Goal: Task Accomplishment & Management: Use online tool/utility

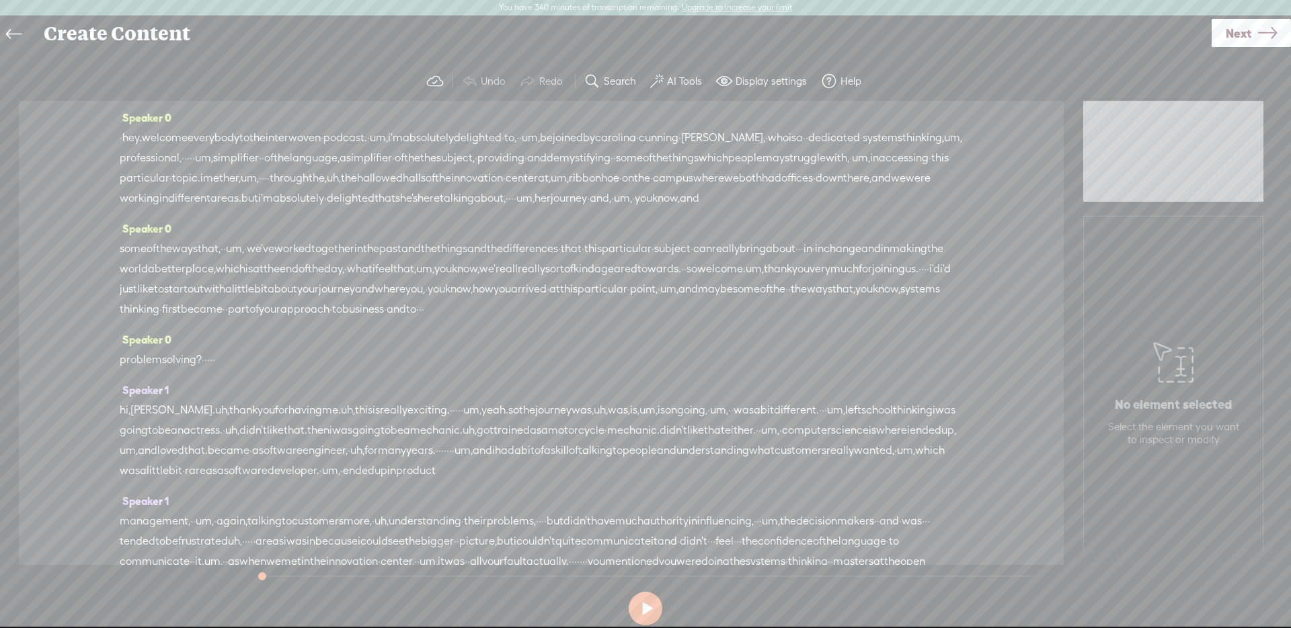
click at [687, 78] on label "AI Tools" at bounding box center [684, 81] width 35 height 13
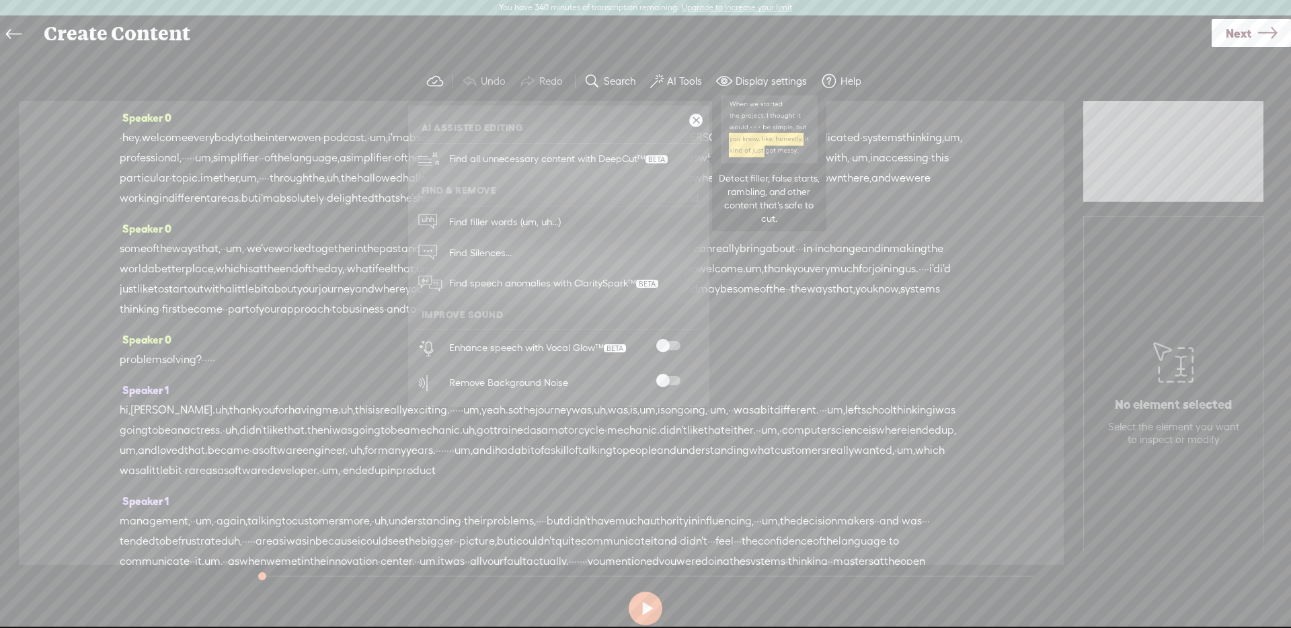
click at [631, 160] on span "Find all unnecessary content with DeepCut™" at bounding box center [559, 159] width 228 height 32
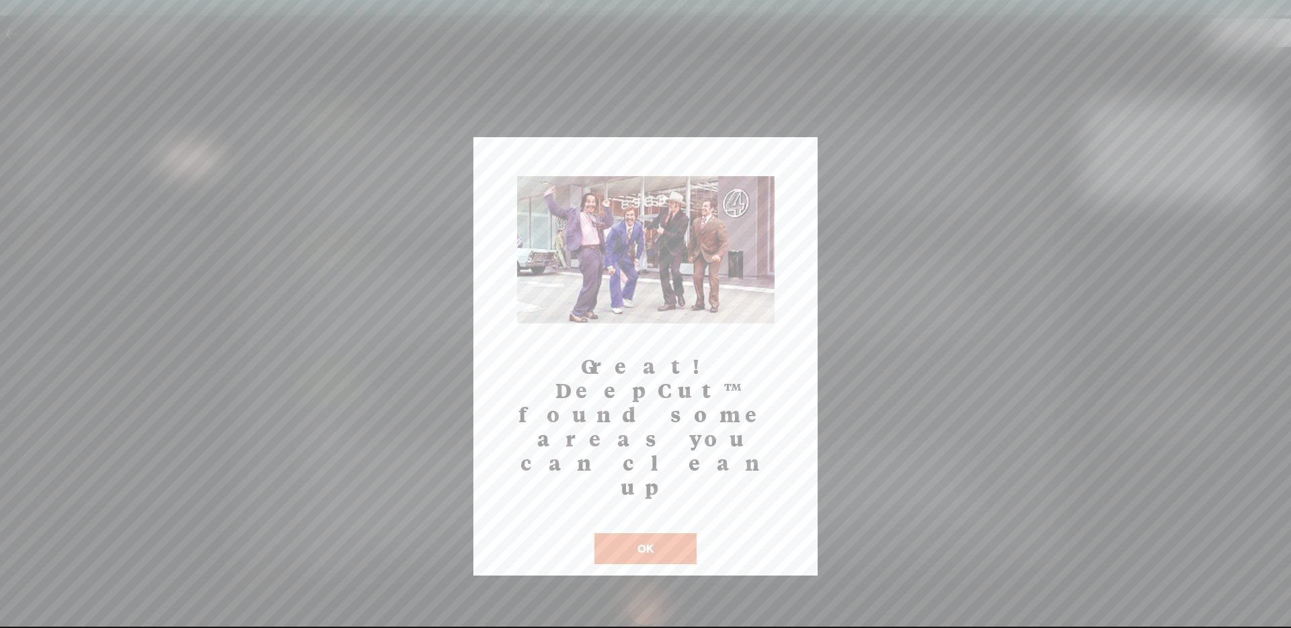
click at [674, 533] on button "OK" at bounding box center [646, 548] width 102 height 31
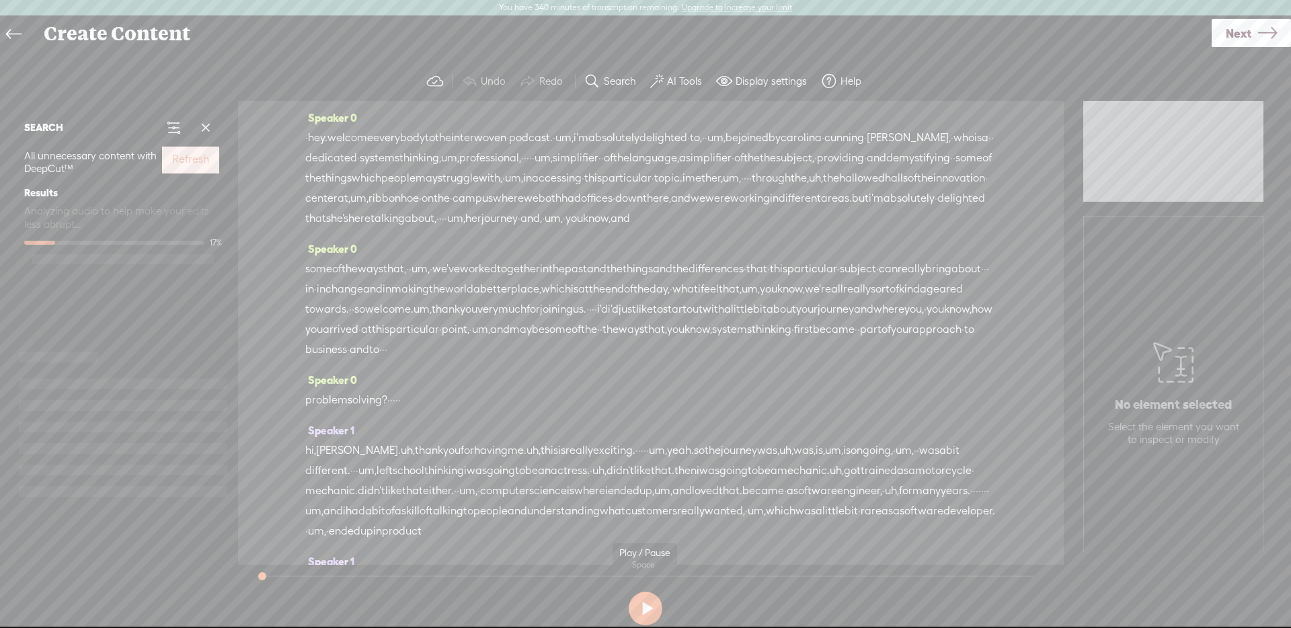
click at [641, 602] on button at bounding box center [646, 609] width 34 height 34
click at [635, 603] on button at bounding box center [646, 609] width 34 height 34
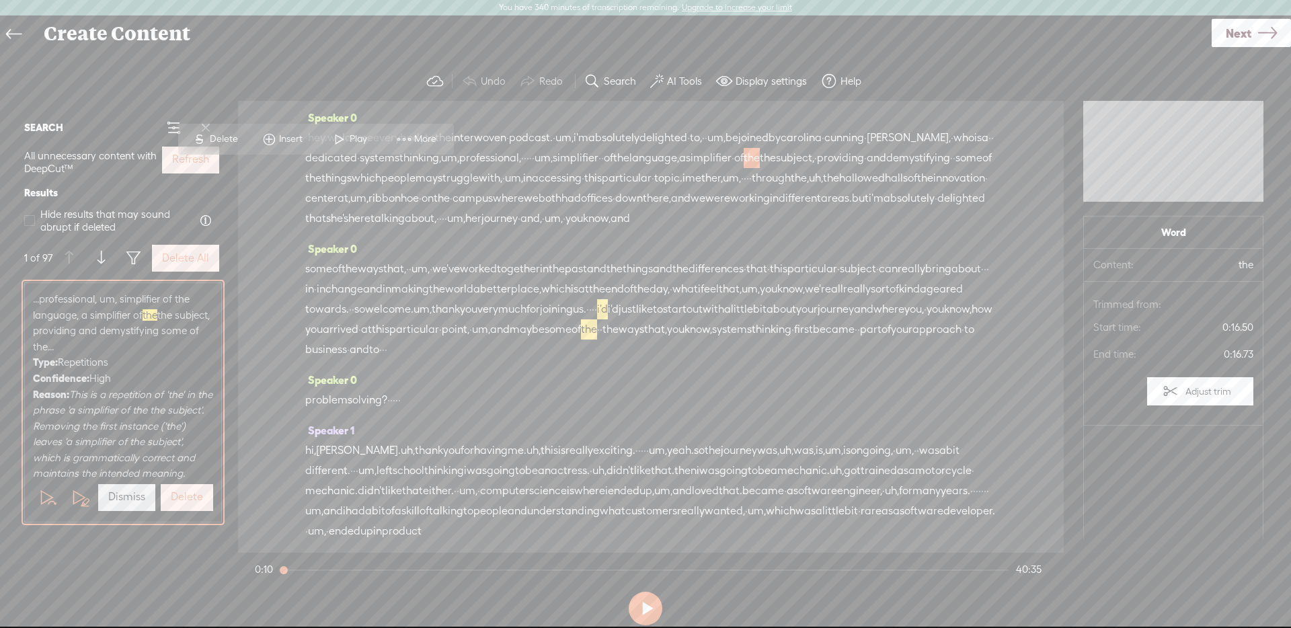
scroll to position [7, 0]
click at [31, 223] on span at bounding box center [29, 220] width 11 height 11
click at [31, 223] on input "Hide results that may sound abrupt if deleted" at bounding box center [29, 220] width 11 height 11
checkbox input "true"
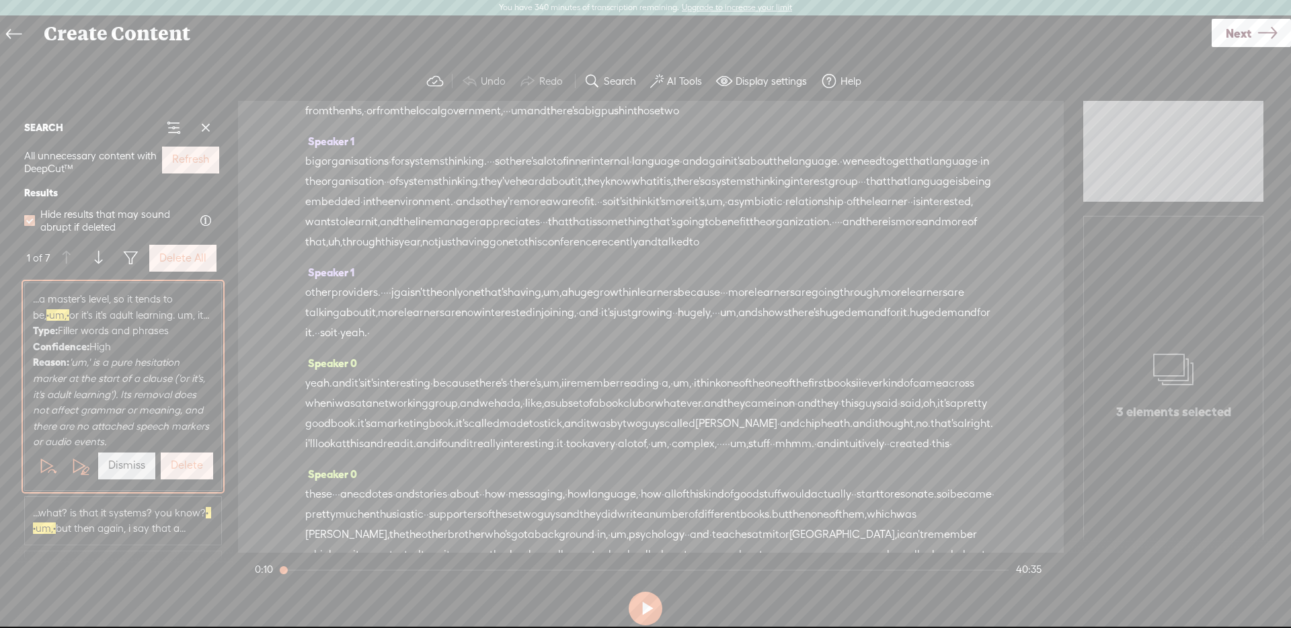
scroll to position [3225, 0]
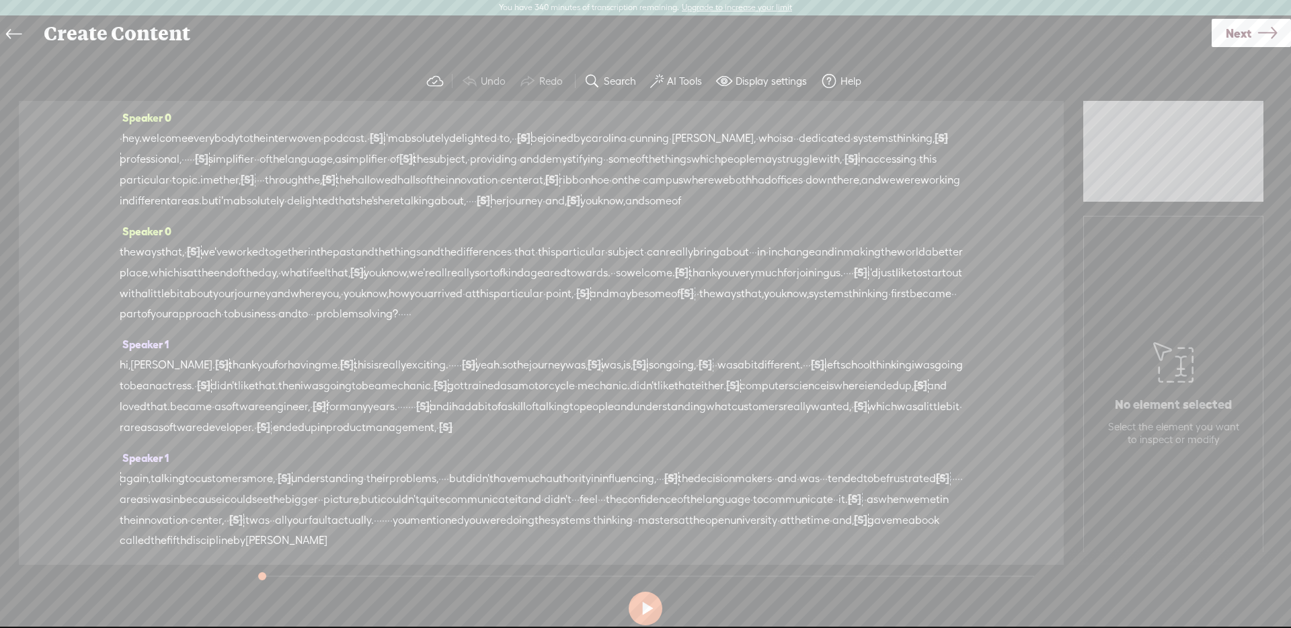
click at [208, 159] on span "[S]" at bounding box center [201, 159] width 13 height 12
click at [854, 278] on span "[S]" at bounding box center [860, 272] width 13 height 12
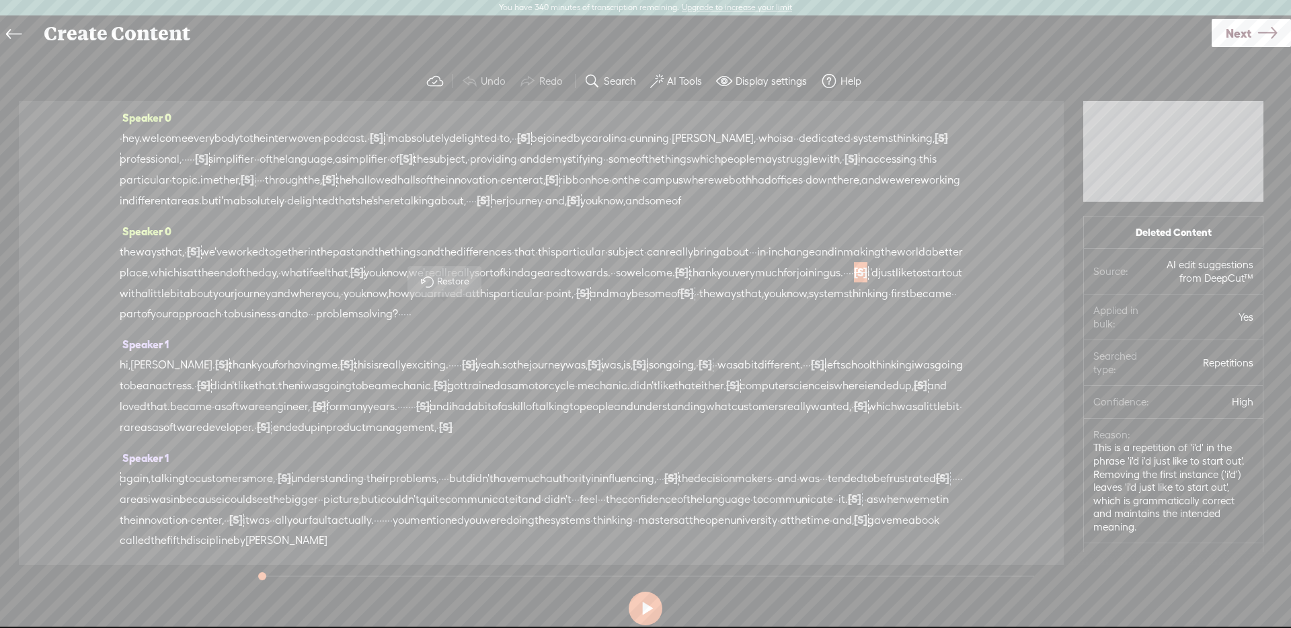
click at [670, 90] on button "AI Tools" at bounding box center [678, 81] width 66 height 27
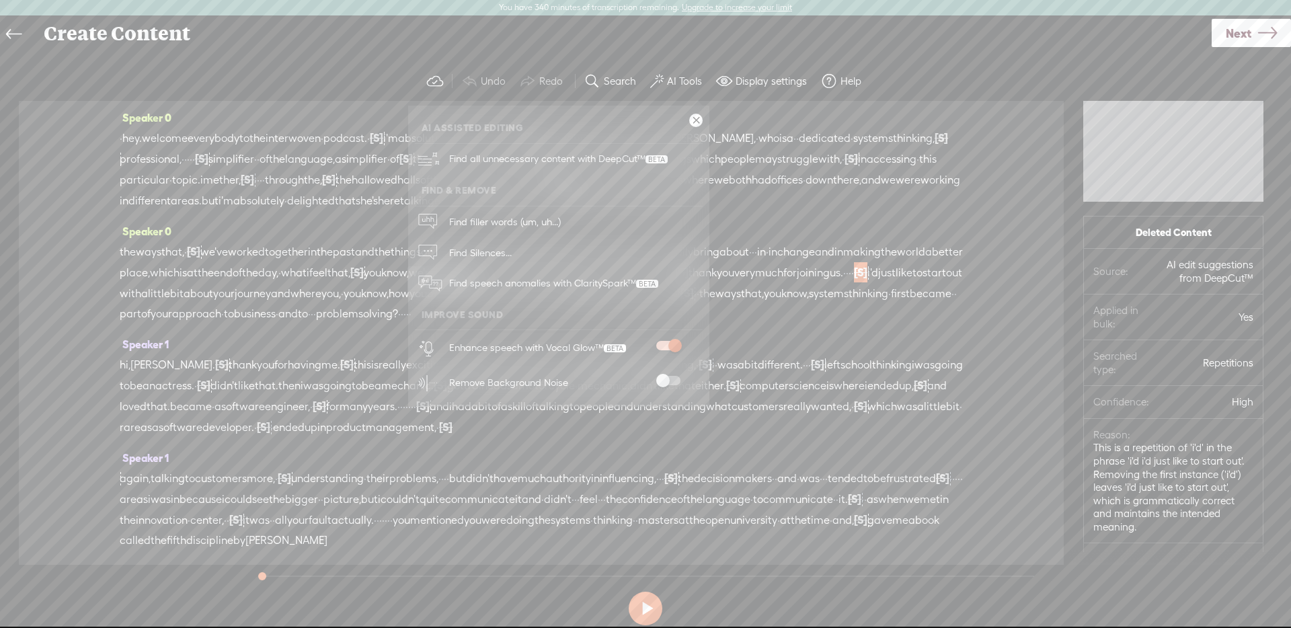
click at [753, 73] on button "Display settings" at bounding box center [763, 81] width 105 height 27
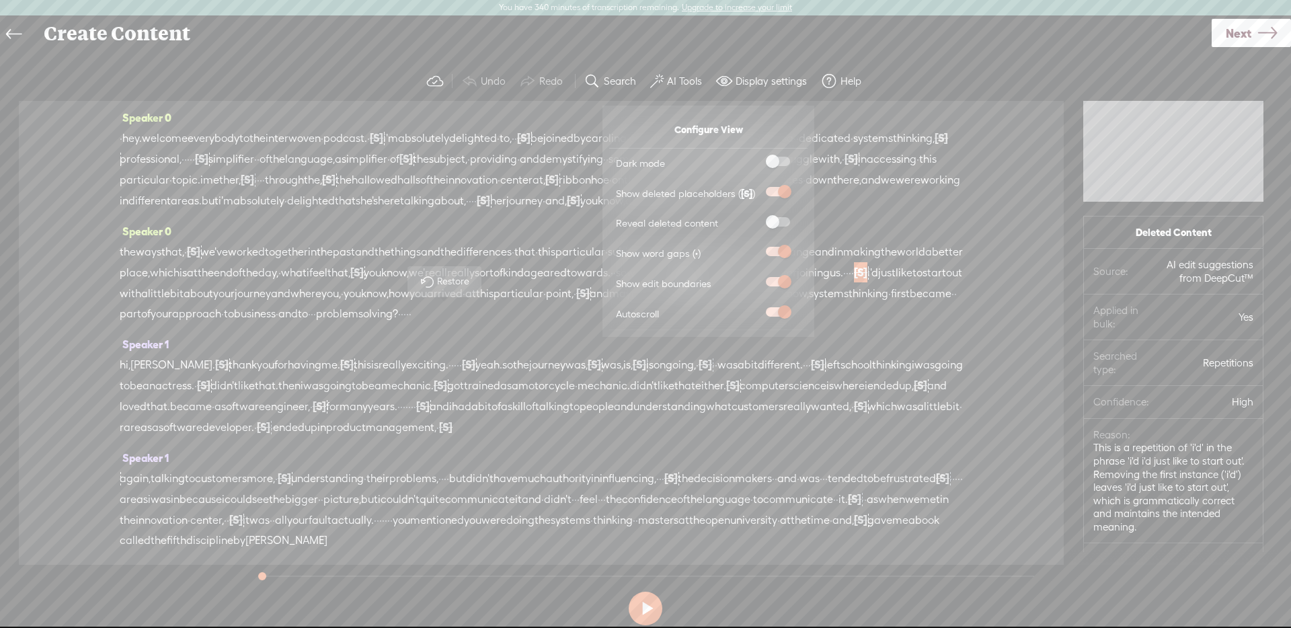
click at [773, 225] on span at bounding box center [778, 221] width 24 height 9
click at [755, 217] on input "checkbox" at bounding box center [755, 217] width 0 height 0
click at [130, 146] on span "hey." at bounding box center [132, 138] width 20 height 20
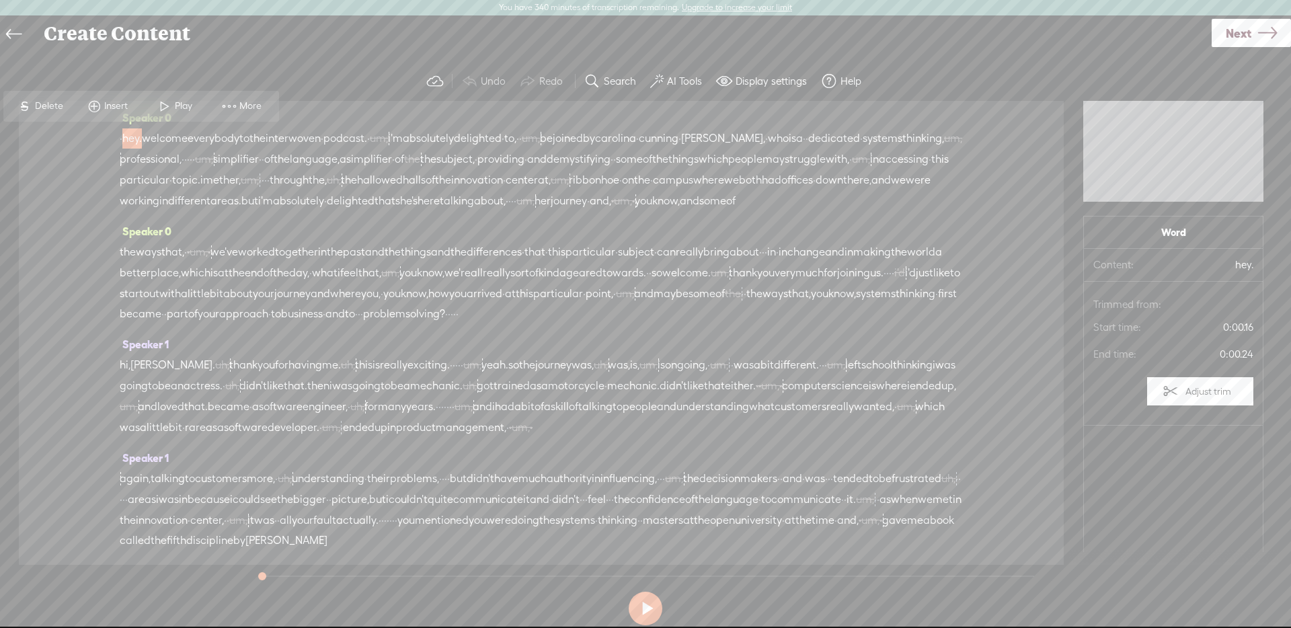
click at [188, 106] on span "Play" at bounding box center [185, 106] width 21 height 13
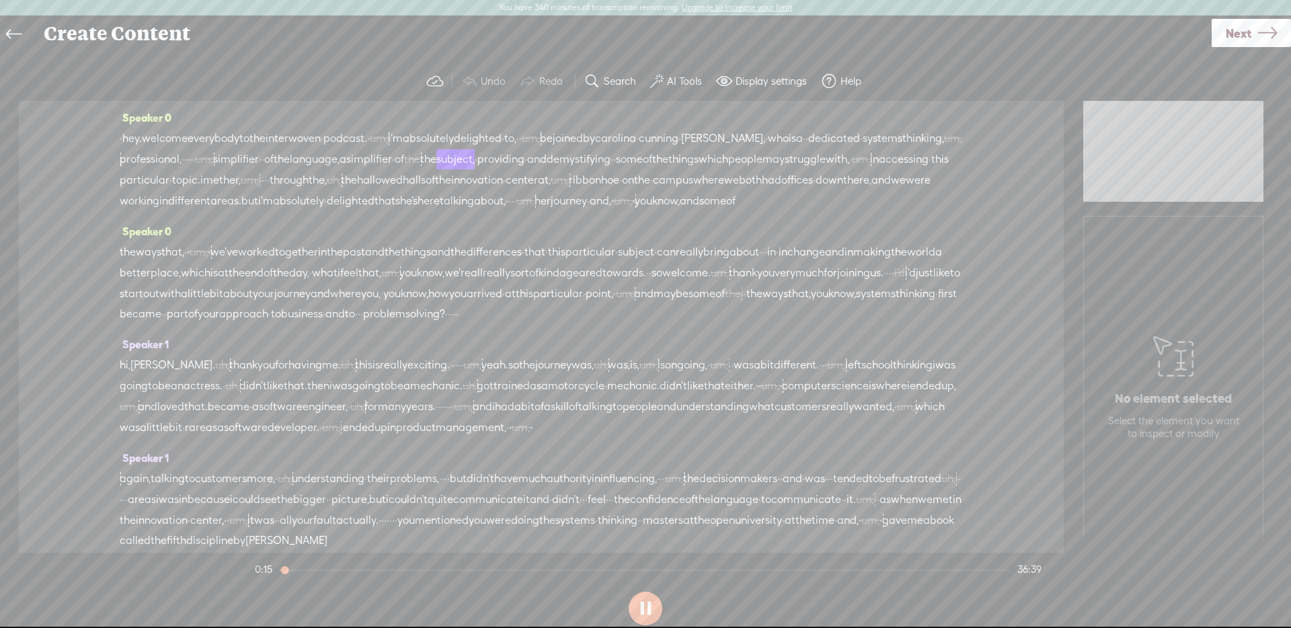
click at [796, 283] on span "much" at bounding box center [810, 273] width 28 height 20
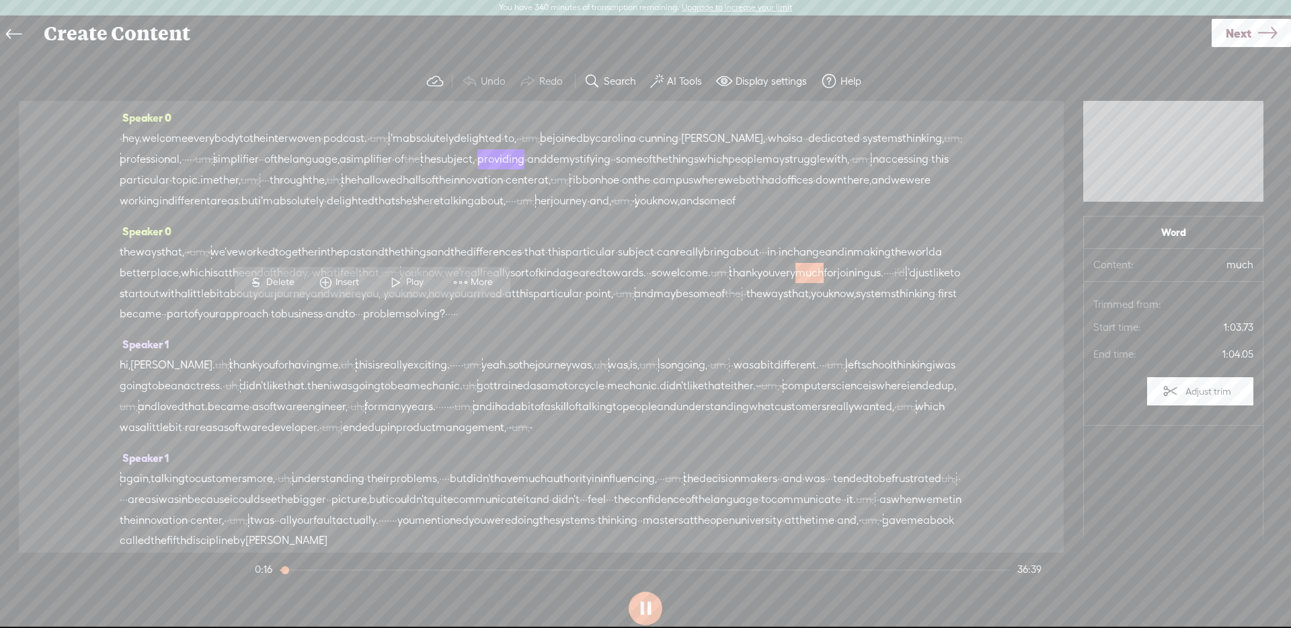
click at [399, 286] on span at bounding box center [396, 282] width 20 height 24
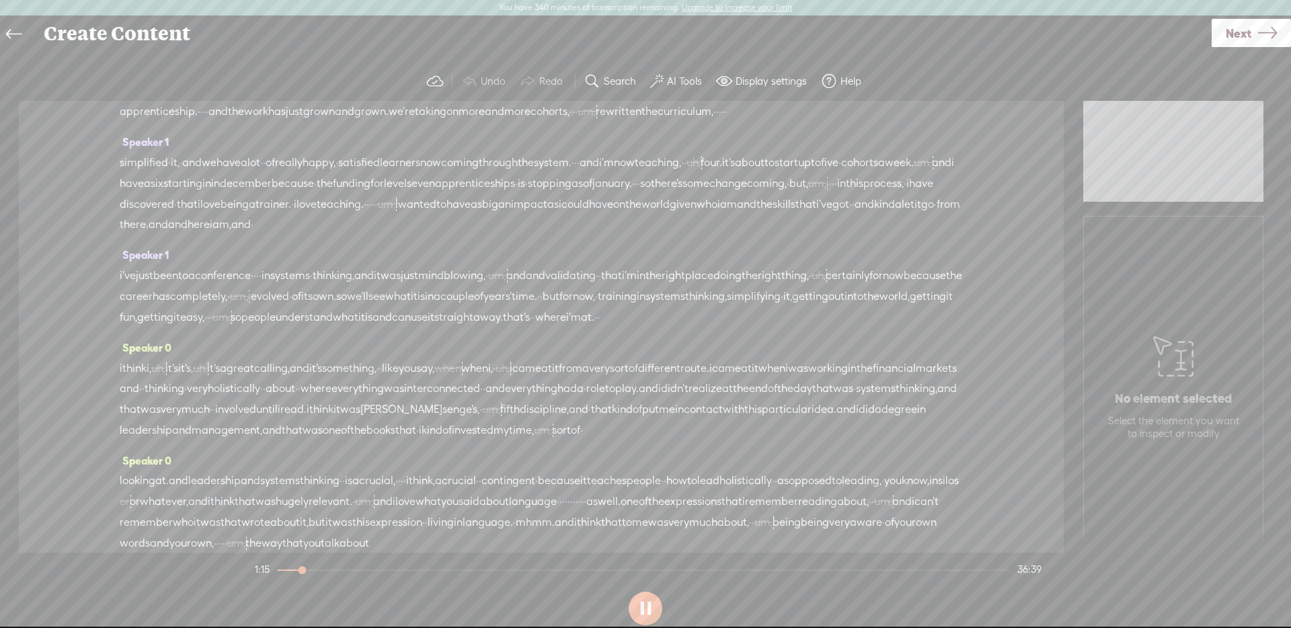
scroll to position [996, 0]
click at [596, 120] on span "rewritten" at bounding box center [619, 110] width 46 height 20
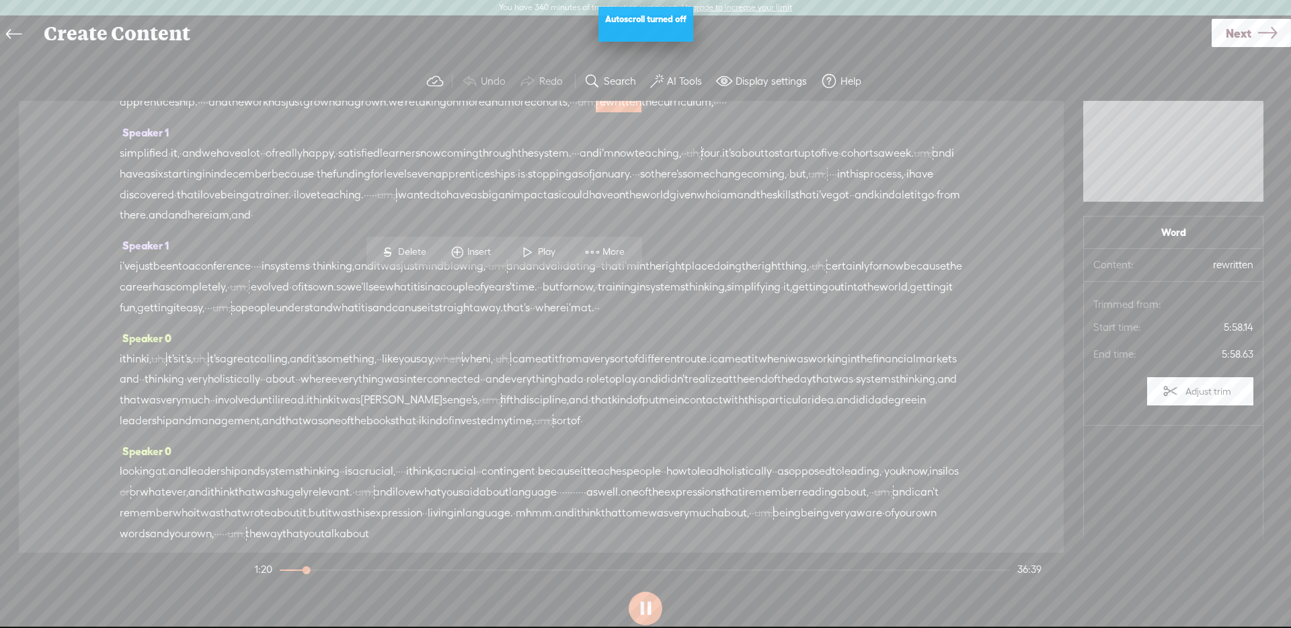
click at [578, 112] on span "um," at bounding box center [587, 102] width 18 height 20
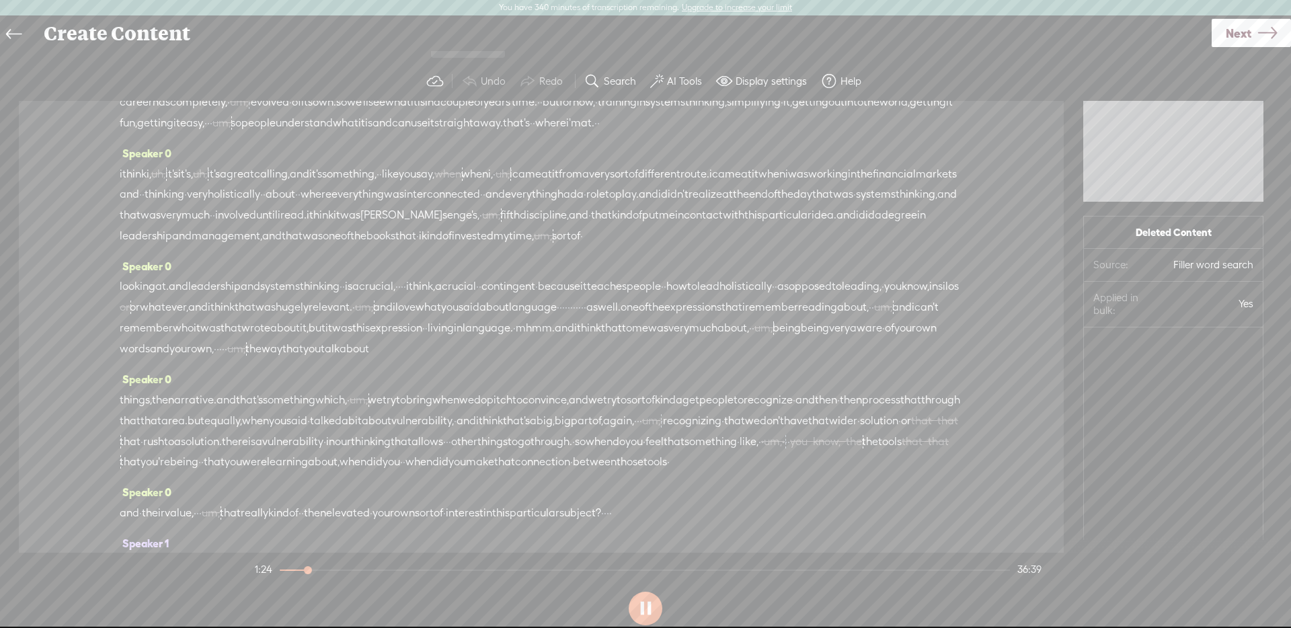
scroll to position [1345, 0]
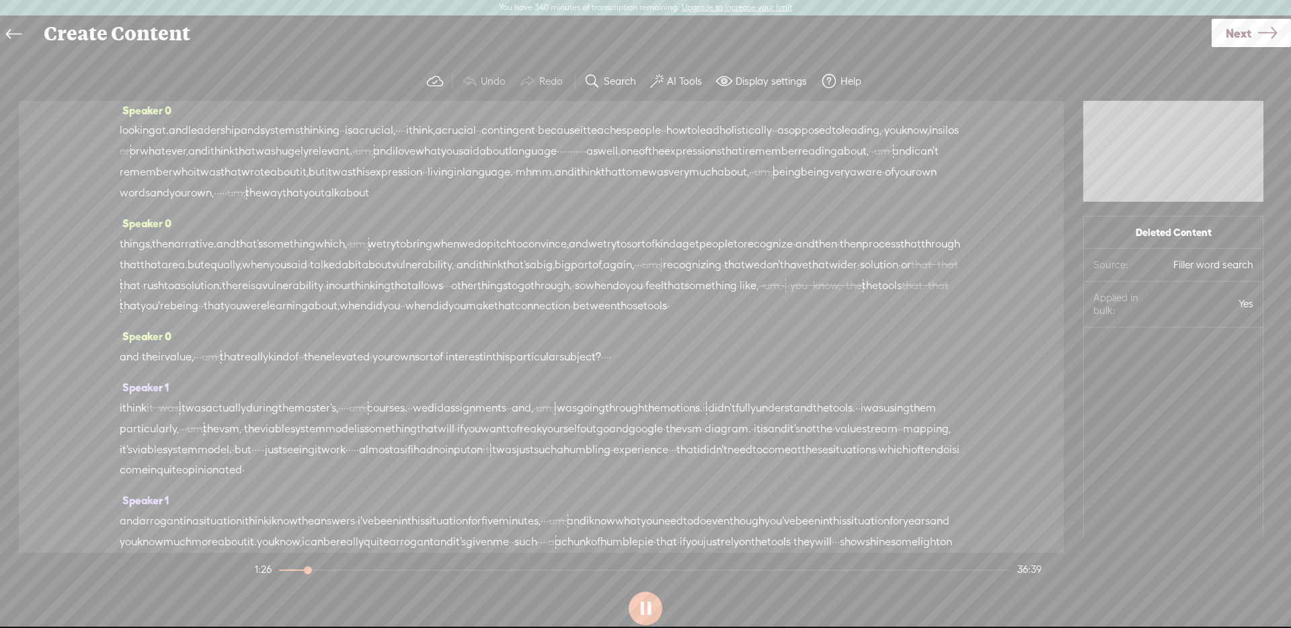
click at [461, 28] on span "when" at bounding box center [447, 18] width 27 height 20
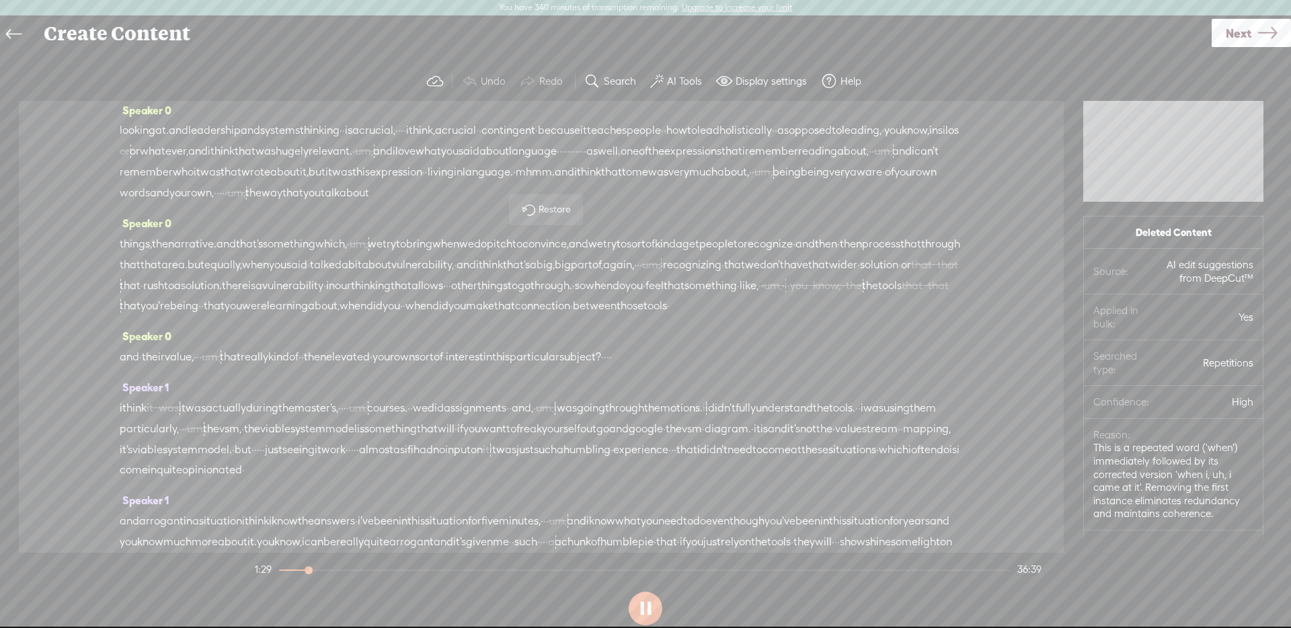
click at [377, 28] on span "something," at bounding box center [349, 18] width 54 height 20
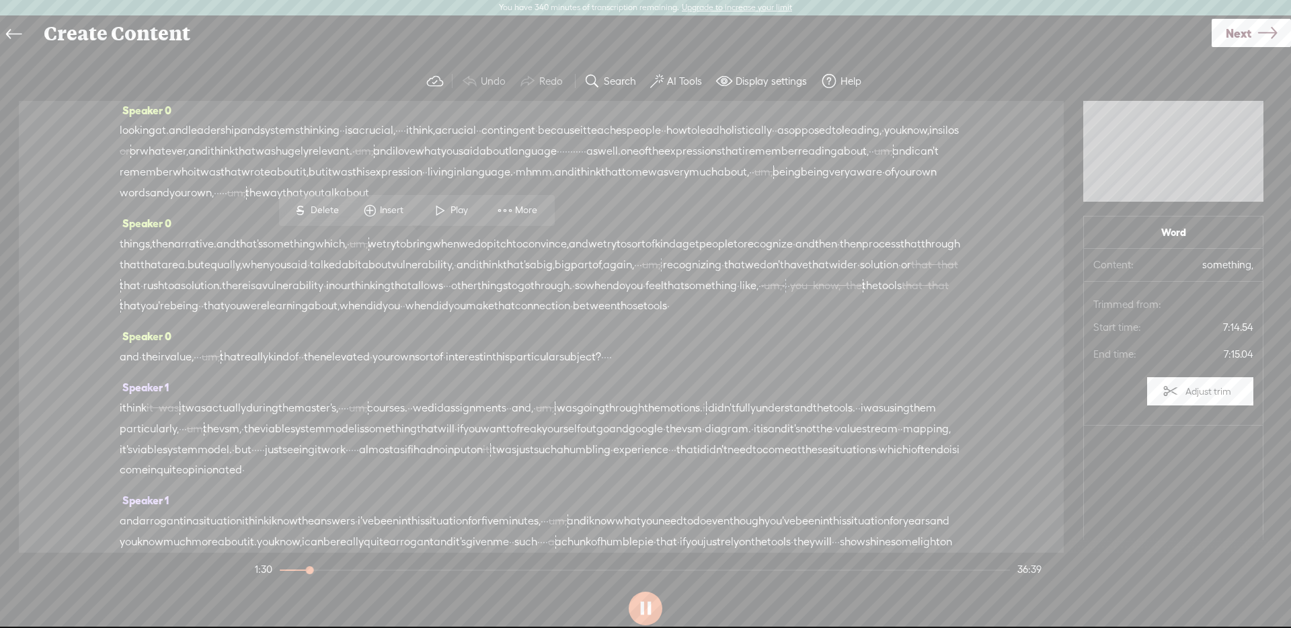
click at [435, 208] on span at bounding box center [440, 210] width 20 height 24
click at [510, 28] on span "uh," at bounding box center [503, 17] width 14 height 20
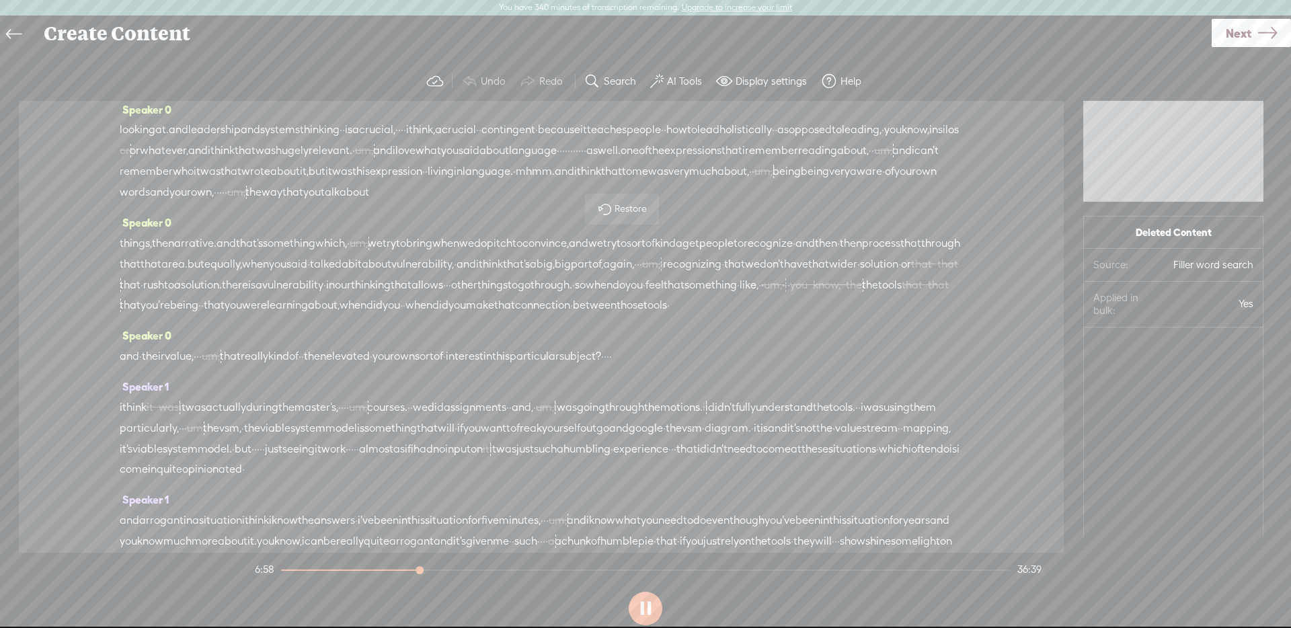
click at [637, 595] on button at bounding box center [646, 609] width 34 height 34
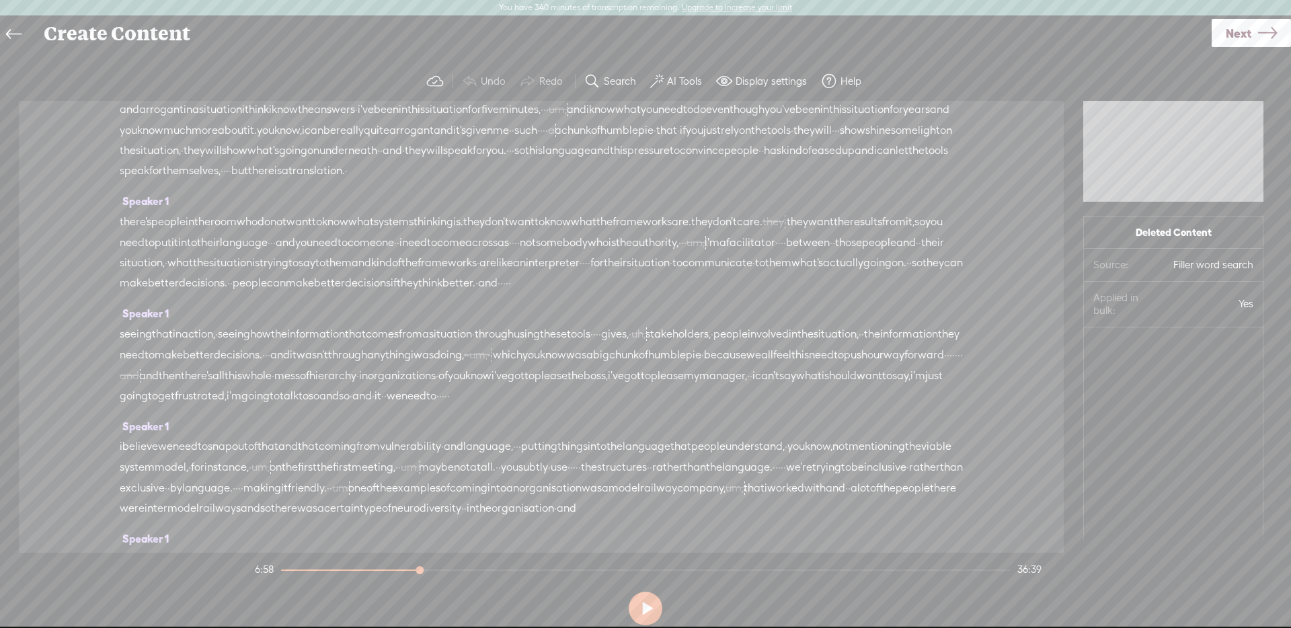
scroll to position [1758, 0]
click at [477, 122] on span at bounding box center [472, 126] width 20 height 24
click at [652, 603] on button at bounding box center [646, 609] width 34 height 34
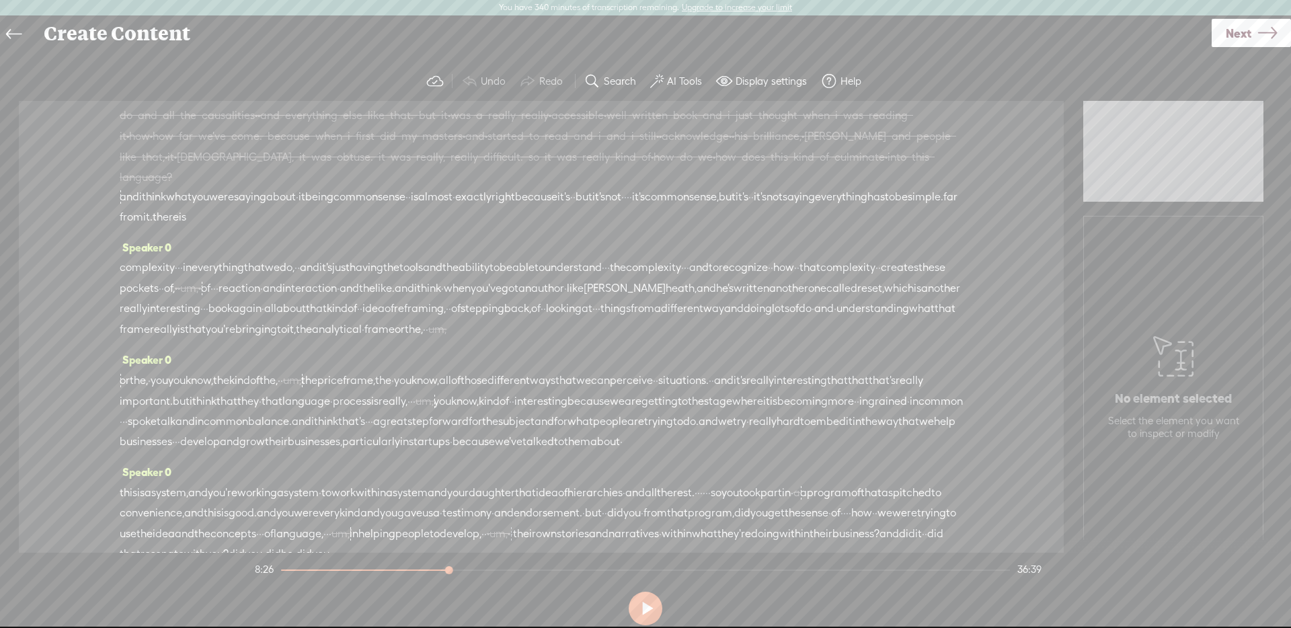
scroll to position [3318, 0]
click at [438, 346] on span at bounding box center [446, 342] width 20 height 24
click at [646, 608] on button at bounding box center [646, 609] width 34 height 34
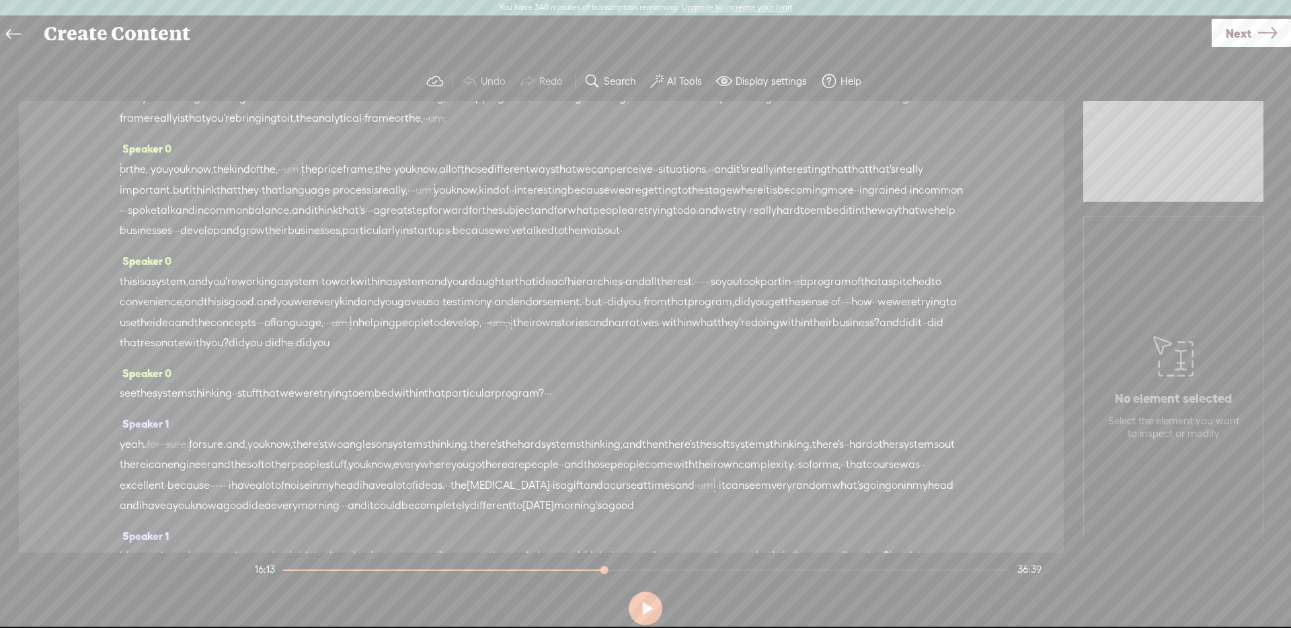
scroll to position [3529, 0]
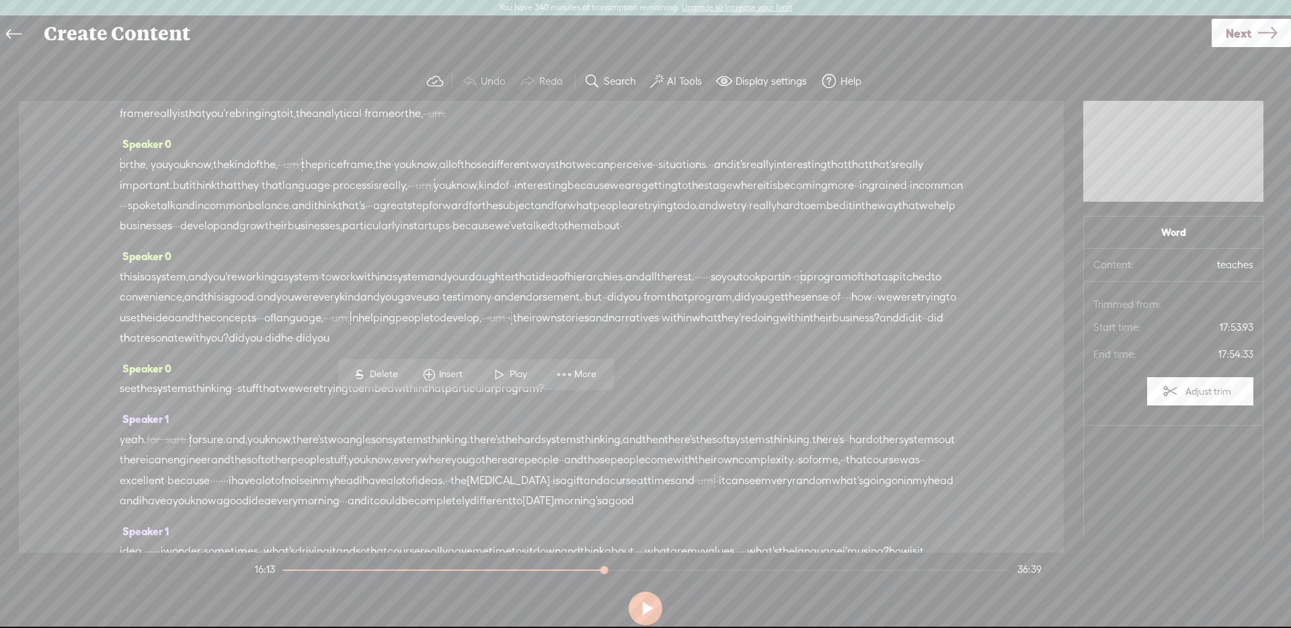
drag, startPoint x: 515, startPoint y: 373, endPoint x: 524, endPoint y: 455, distance: 82.5
click at [515, 373] on span "Play" at bounding box center [520, 374] width 21 height 13
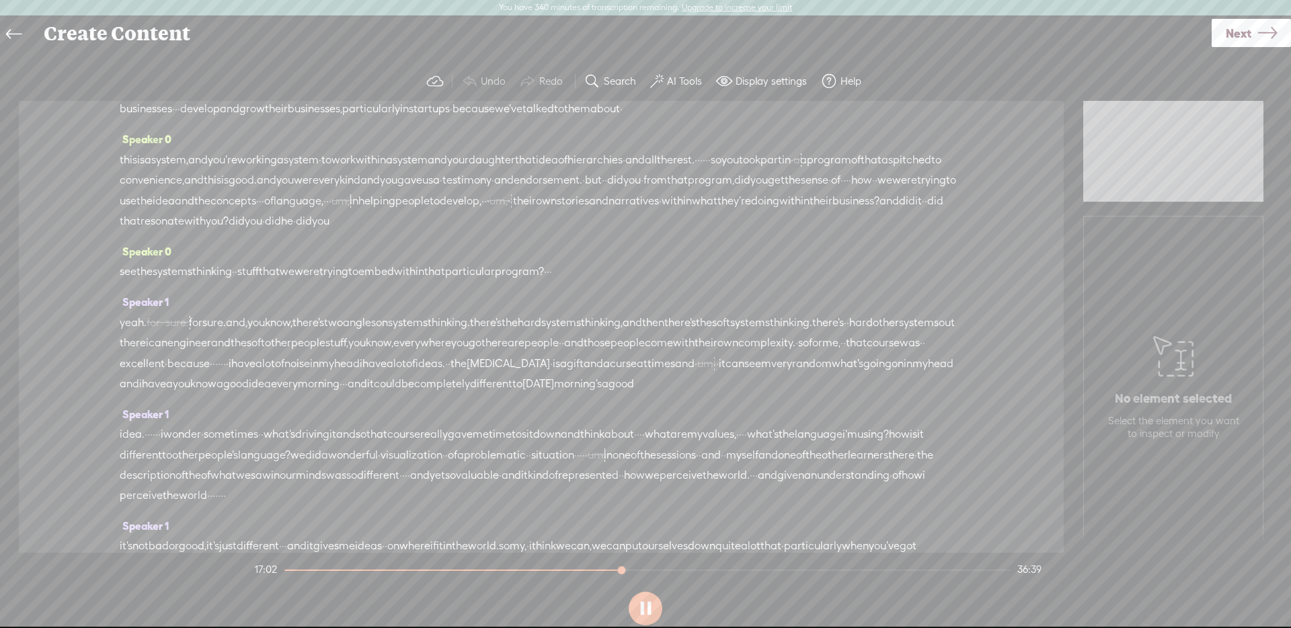
scroll to position [3653, 0]
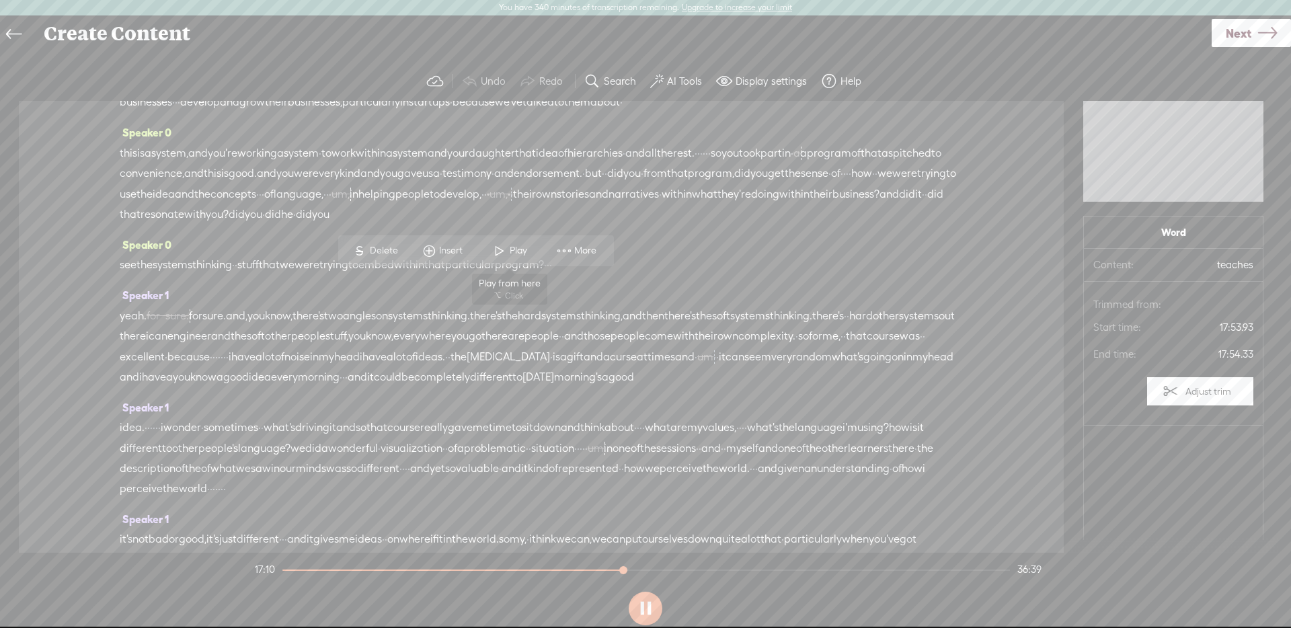
click at [501, 252] on span at bounding box center [500, 251] width 20 height 24
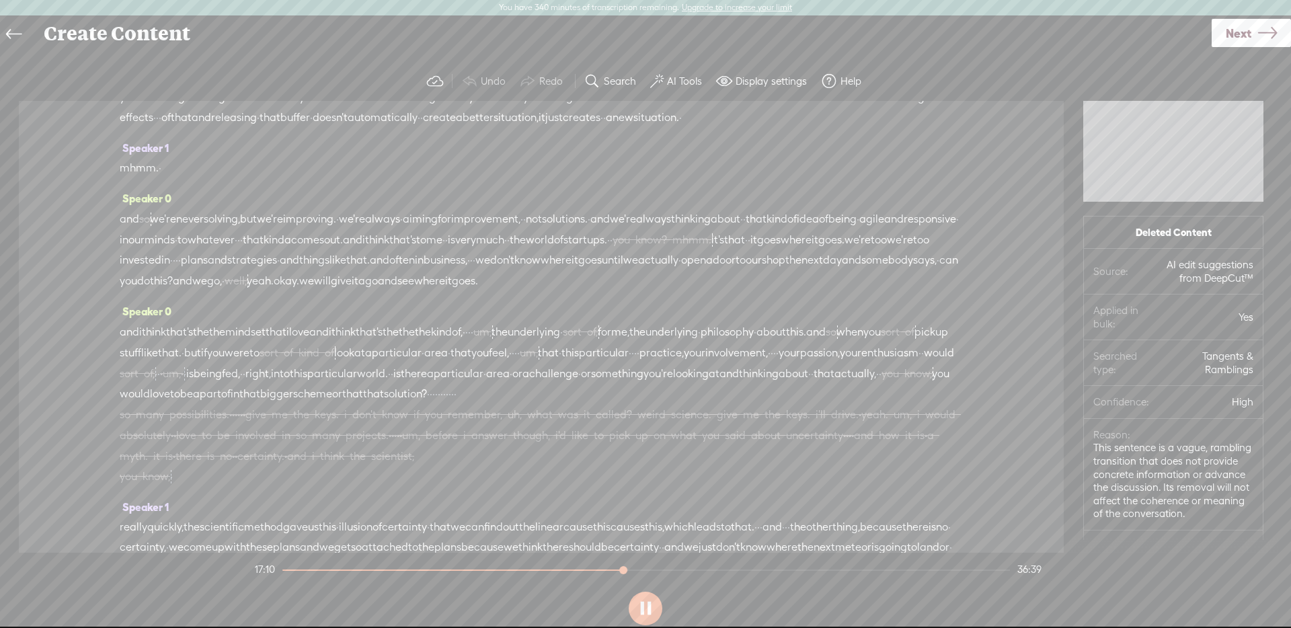
scroll to position [4924, 0]
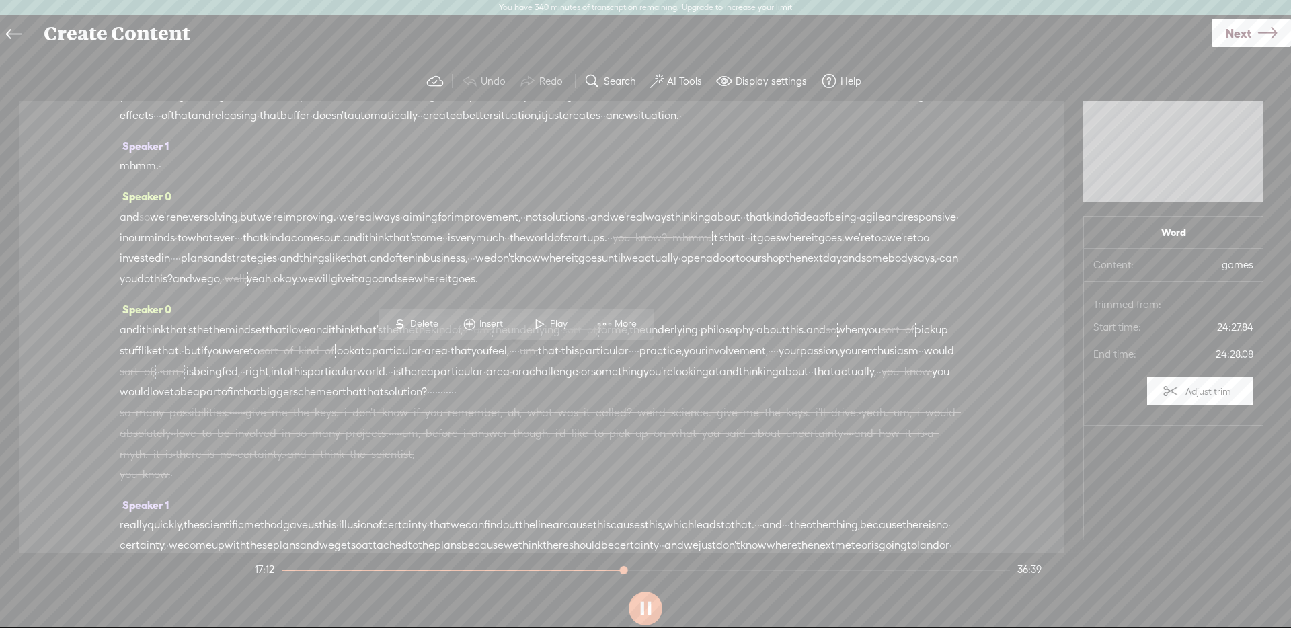
click at [534, 325] on span at bounding box center [540, 324] width 20 height 24
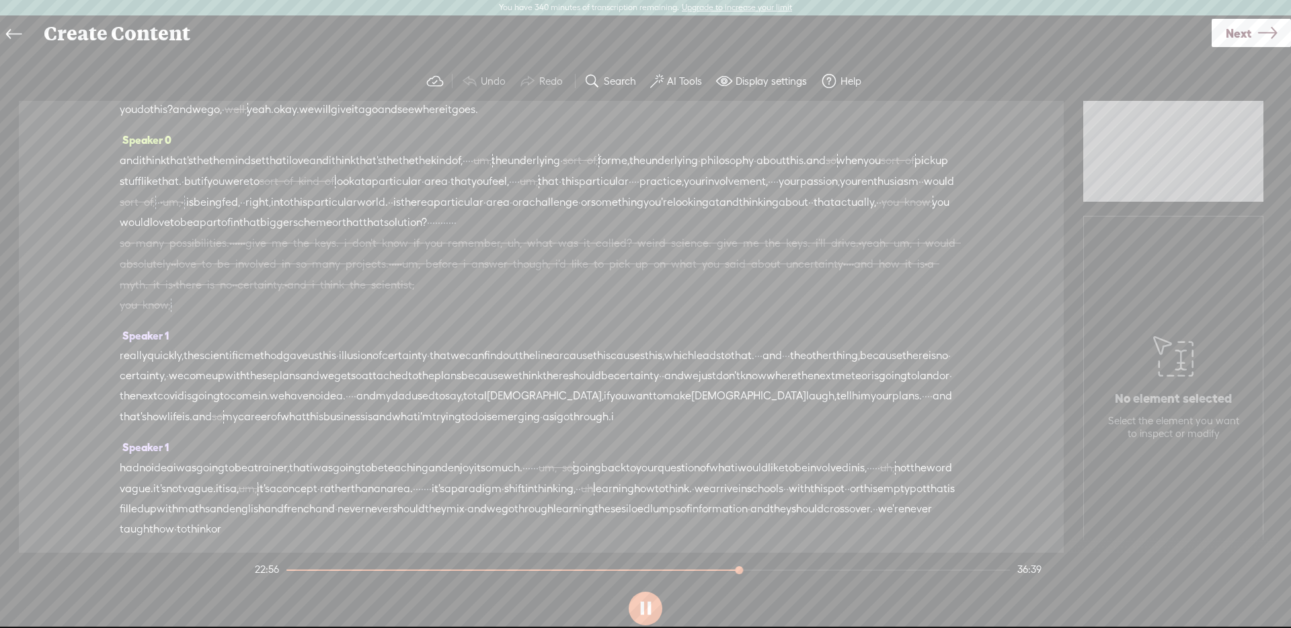
scroll to position [5094, 0]
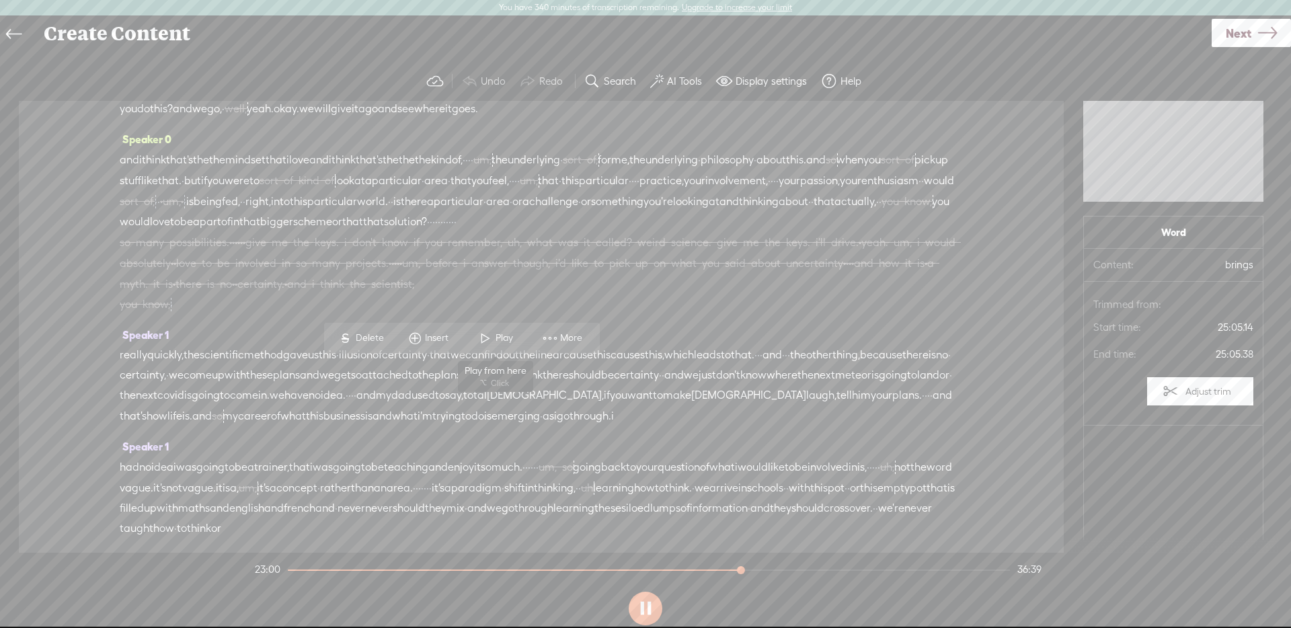
click at [506, 342] on span "Play" at bounding box center [506, 338] width 21 height 13
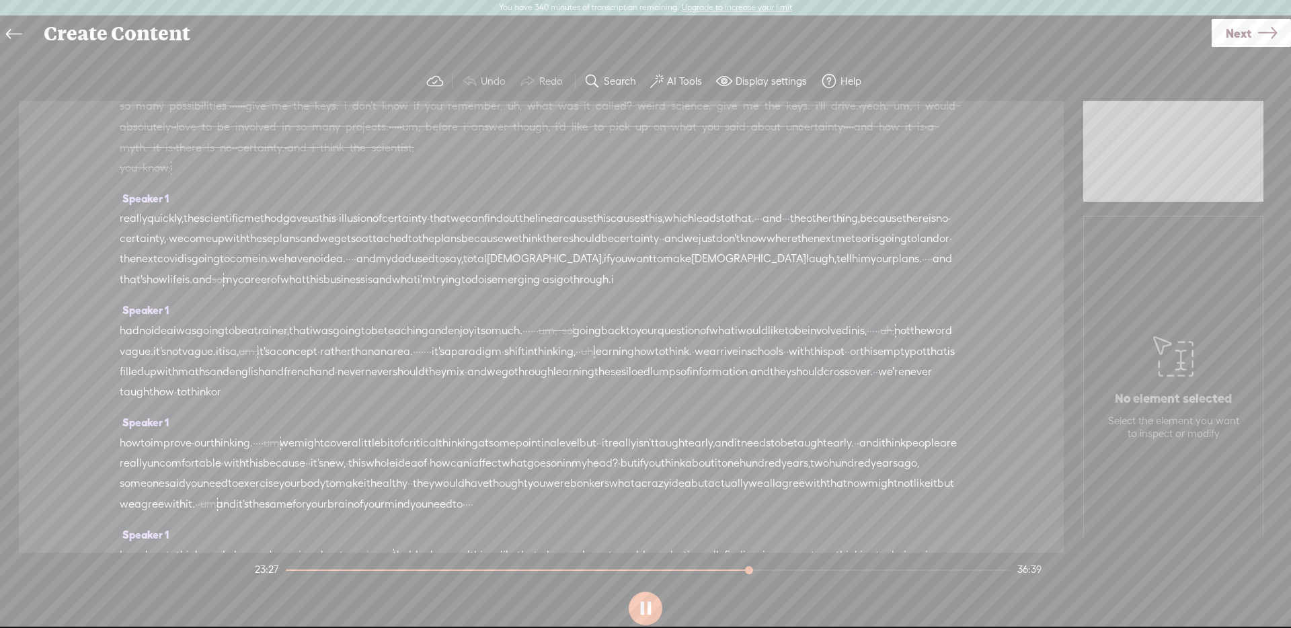
scroll to position [5238, 0]
click at [456, 379] on span at bounding box center [460, 369] width 20 height 24
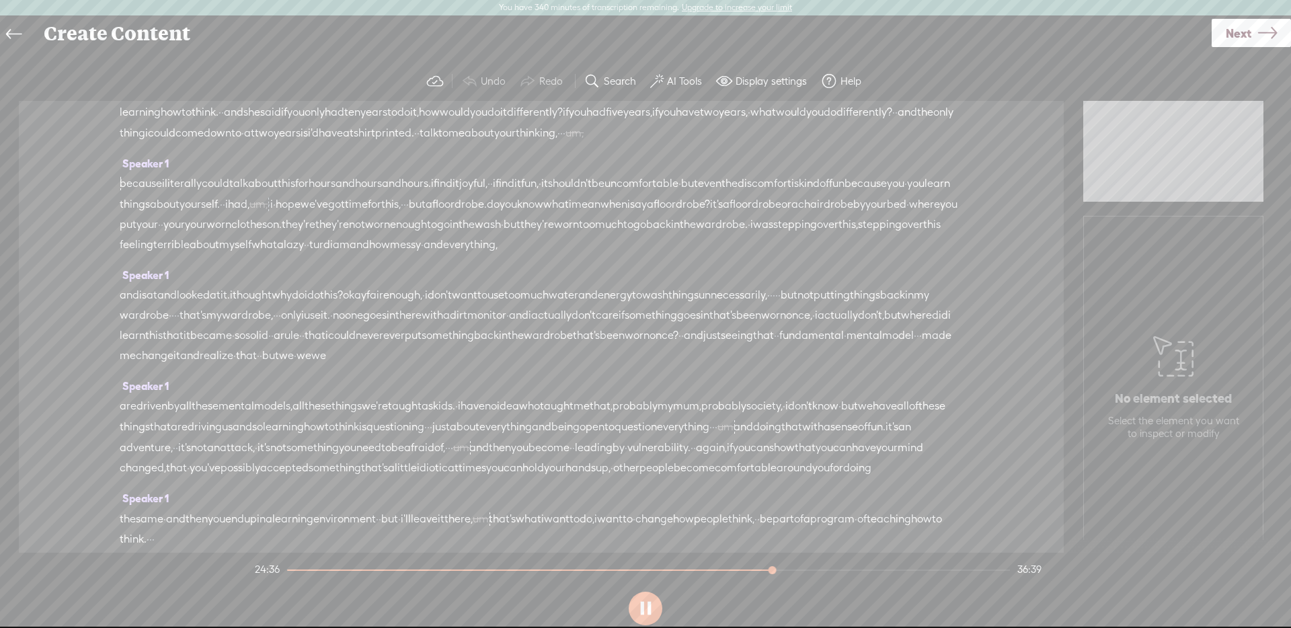
scroll to position [5827, 0]
click at [495, 295] on span "Play" at bounding box center [496, 289] width 21 height 13
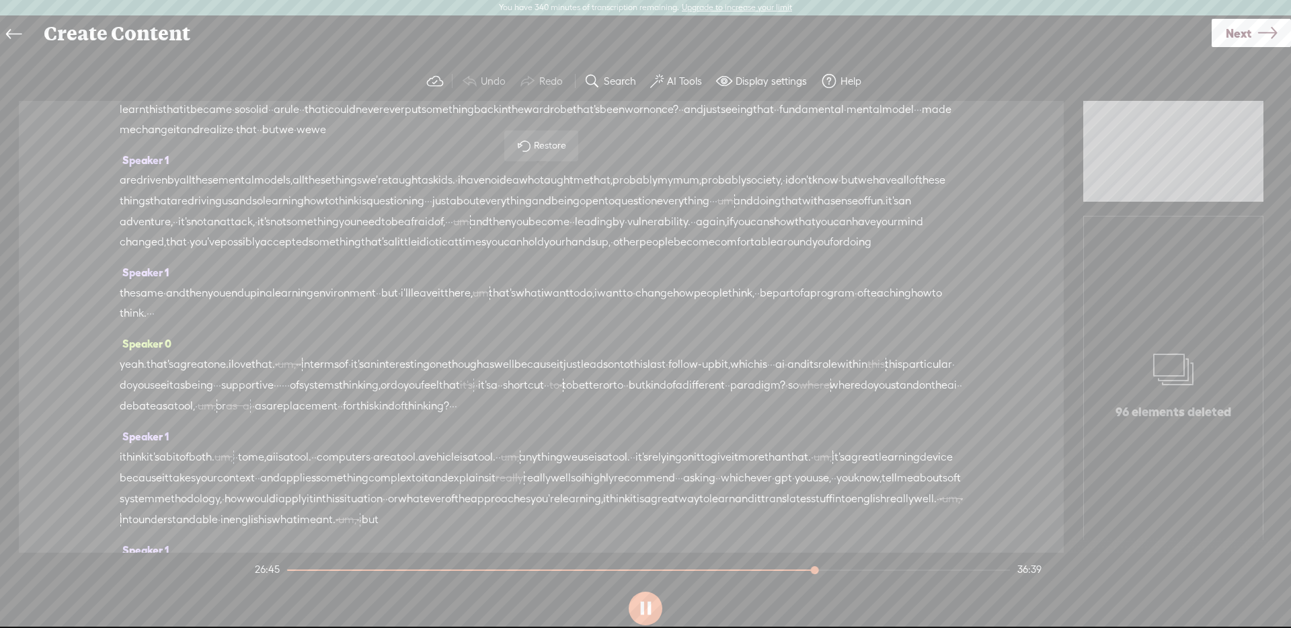
scroll to position [6053, 0]
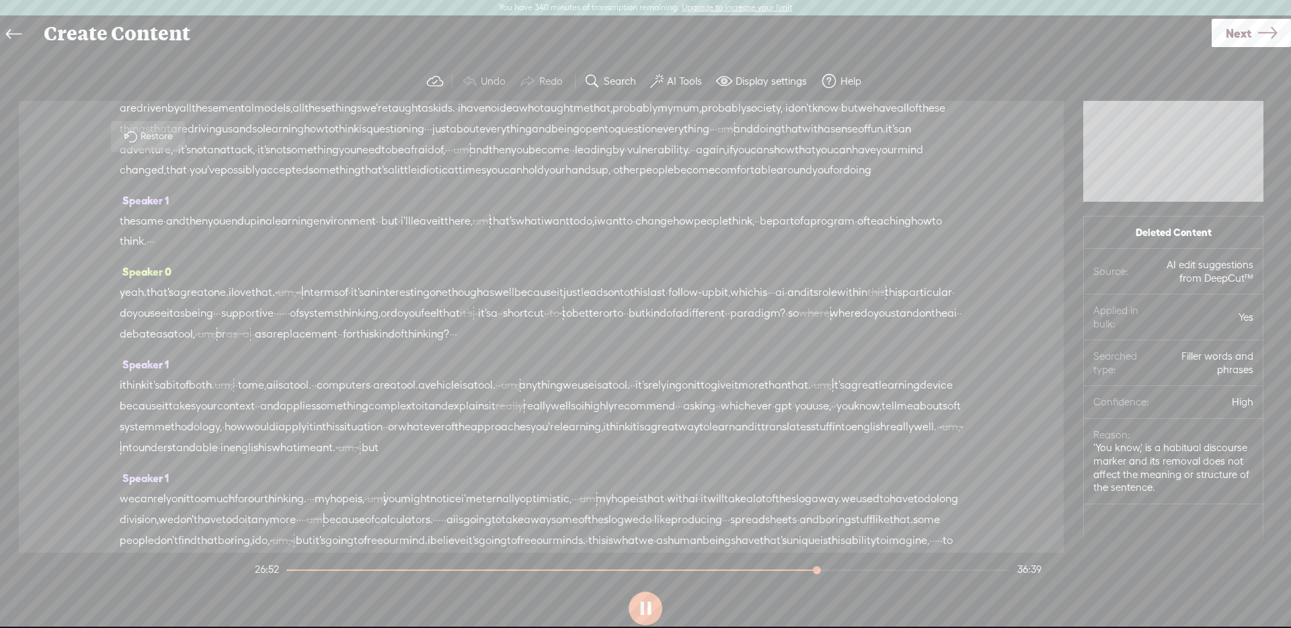
scroll to position [6124, 0]
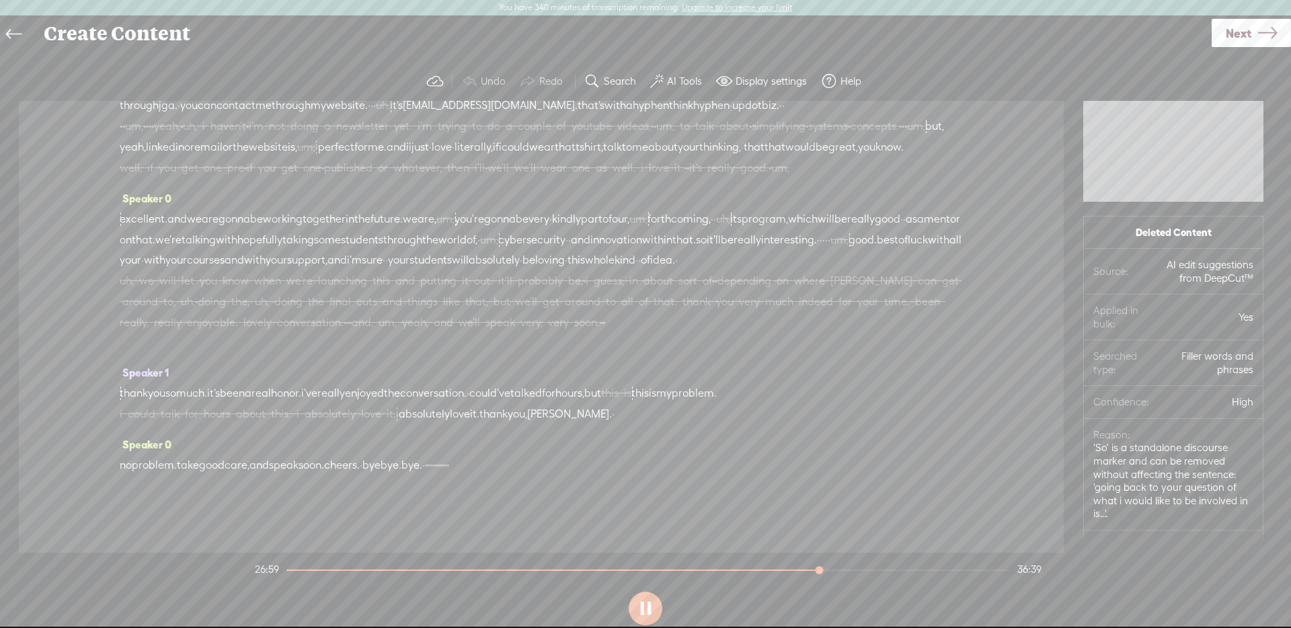
scroll to position [8257, 0]
click at [339, 44] on span "in" at bounding box center [334, 34] width 9 height 20
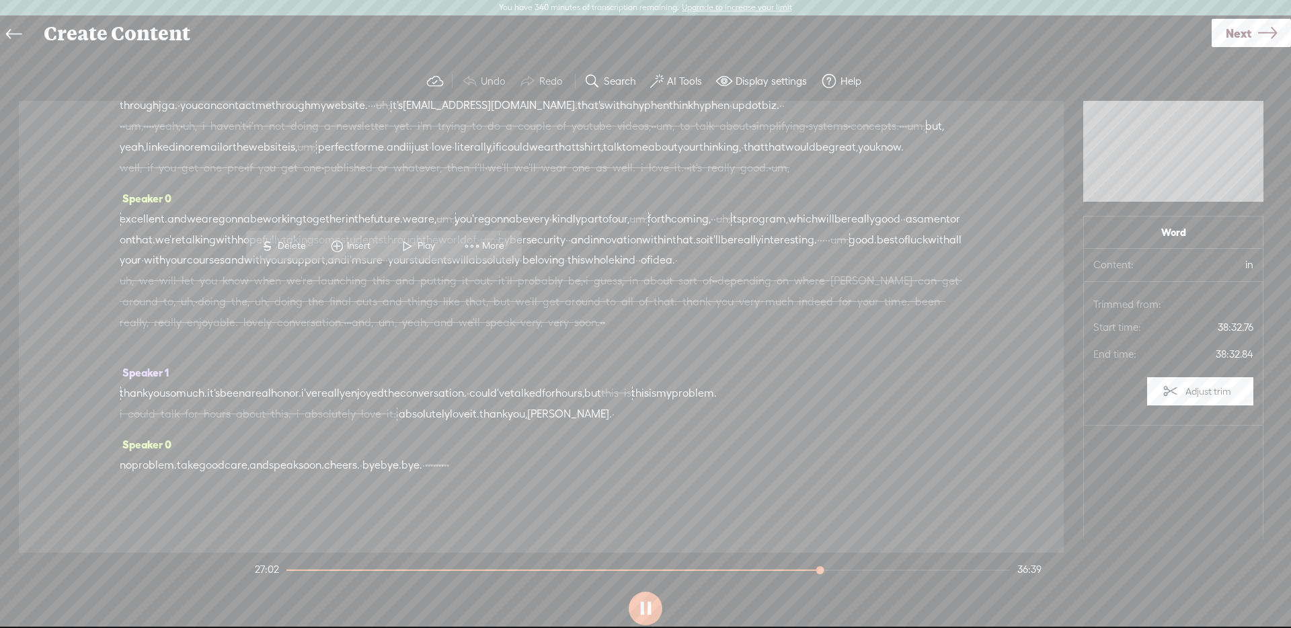
click at [412, 246] on span at bounding box center [407, 246] width 20 height 24
click at [829, 157] on span "great," at bounding box center [844, 147] width 30 height 20
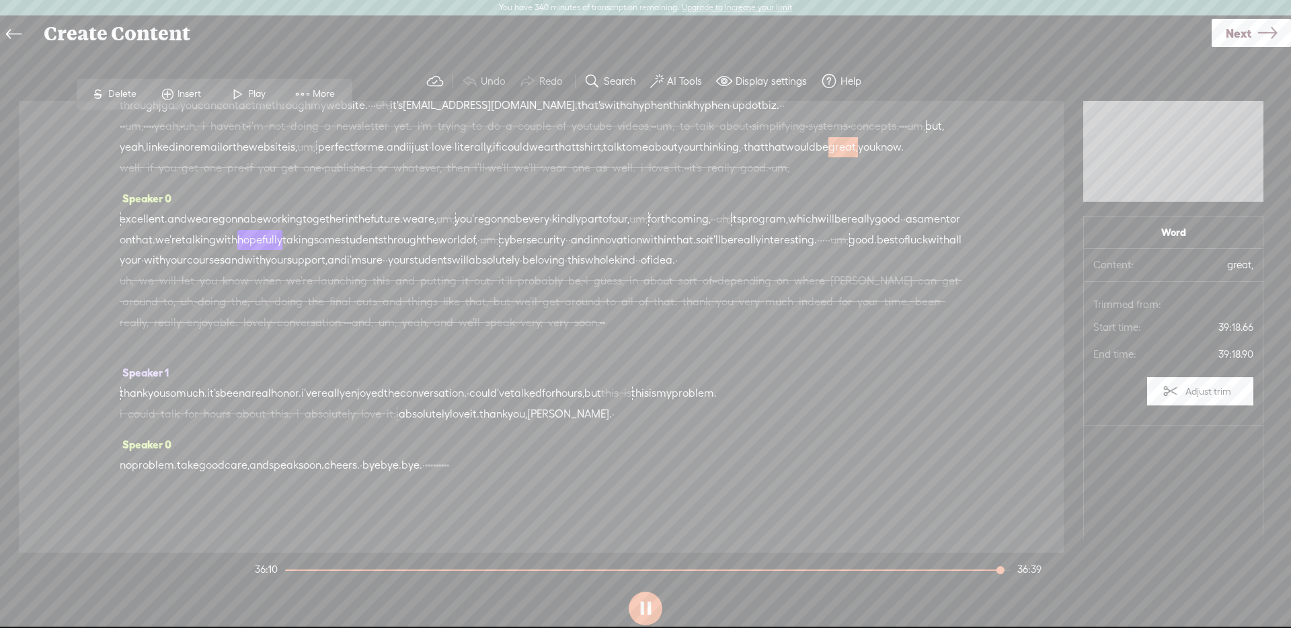
click at [377, 291] on span "uh, we will let you know when we're launching this and putting it out. it'll pr…" at bounding box center [541, 280] width 843 height 20
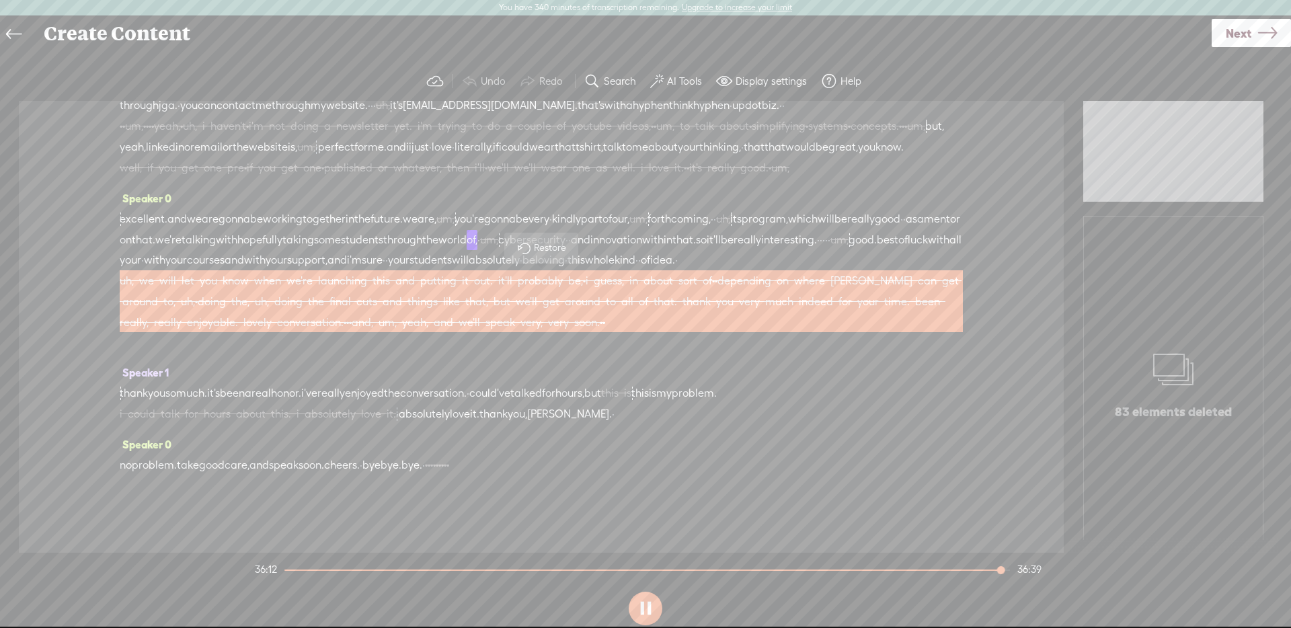
click at [355, 411] on span "i could talk for hours about this. i absolutely love it." at bounding box center [258, 414] width 276 height 20
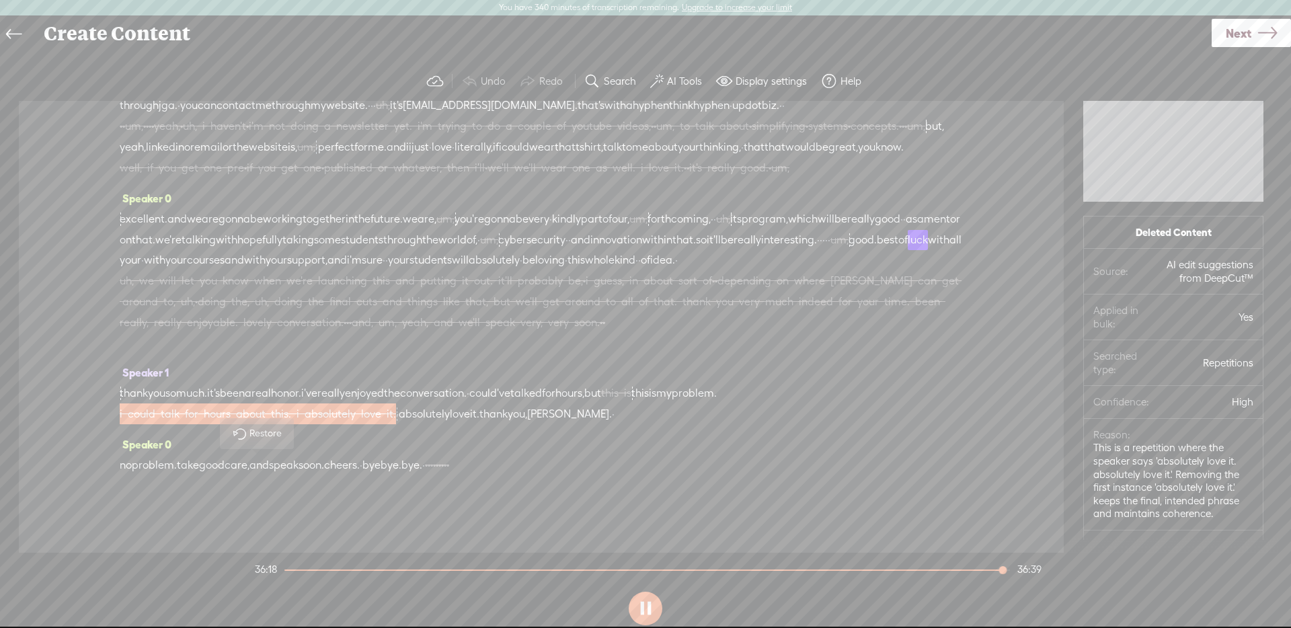
scroll to position [8485, 0]
click at [350, 178] on span "well, if you get one pre · if you get one · published or whatever, then i'll · …" at bounding box center [455, 167] width 670 height 20
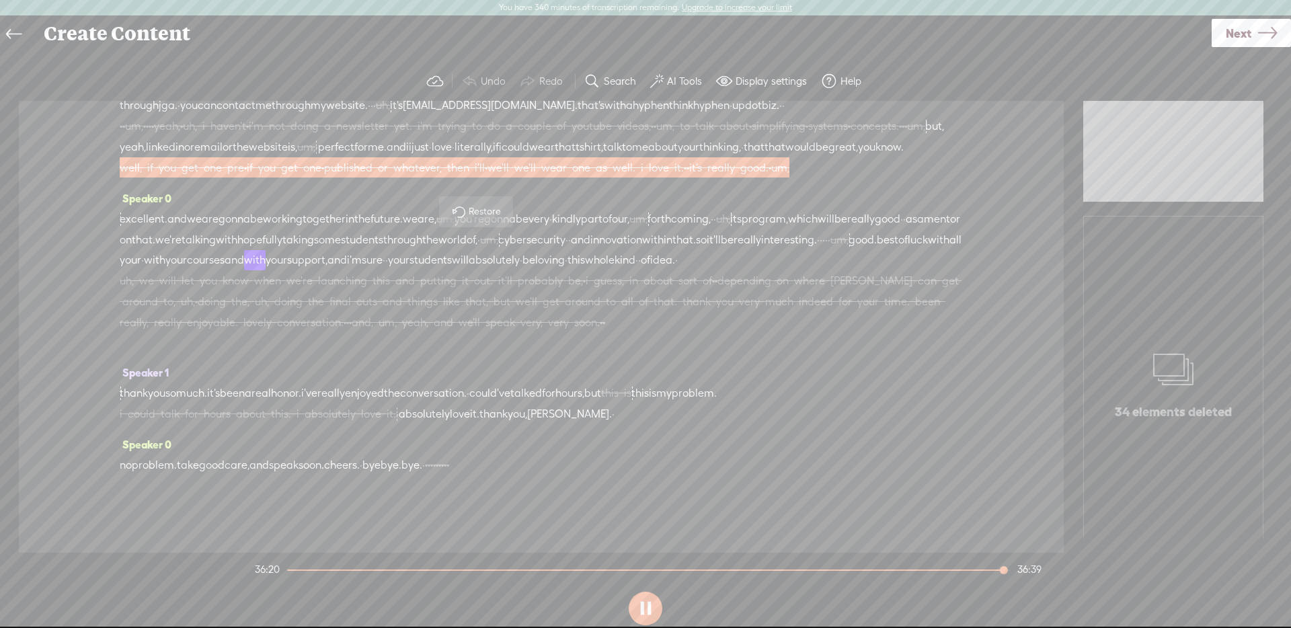
click at [322, 136] on span "· · um, · · · · yeah, · uh, i haven't · i'm not doing a newsletter yet. i'm try…" at bounding box center [523, 126] width 806 height 20
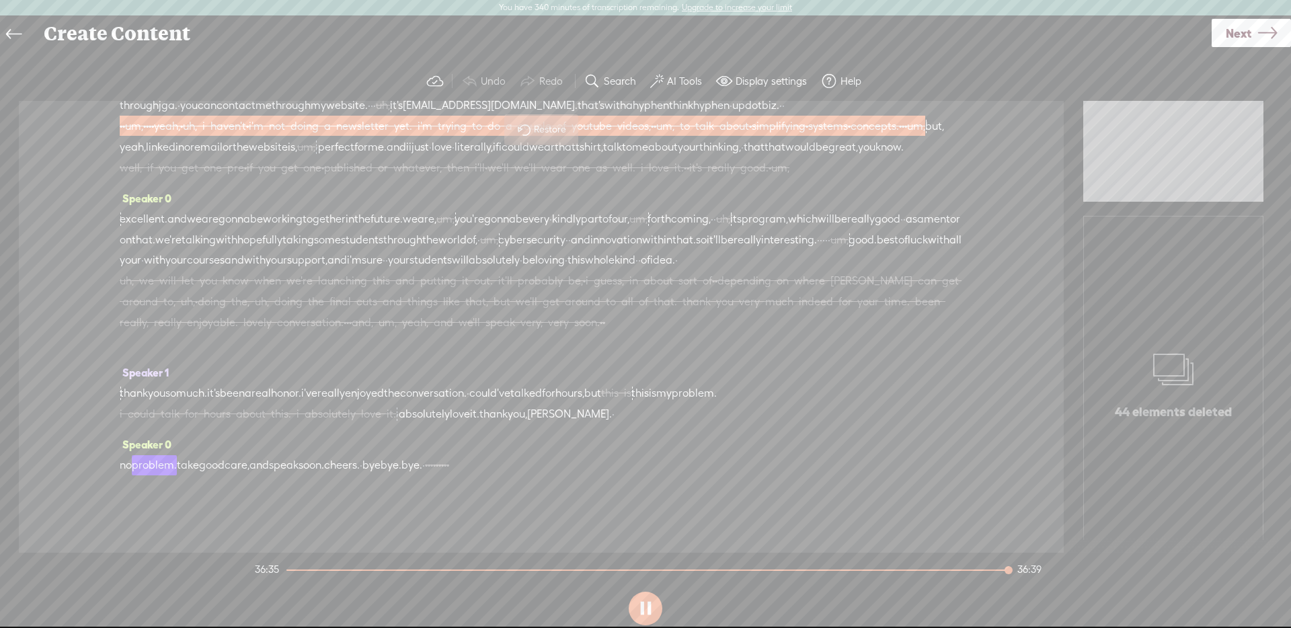
click at [364, 424] on span "i could talk for hours about this. i absolutely love it." at bounding box center [258, 414] width 276 height 20
